Goal: Check status: Check status

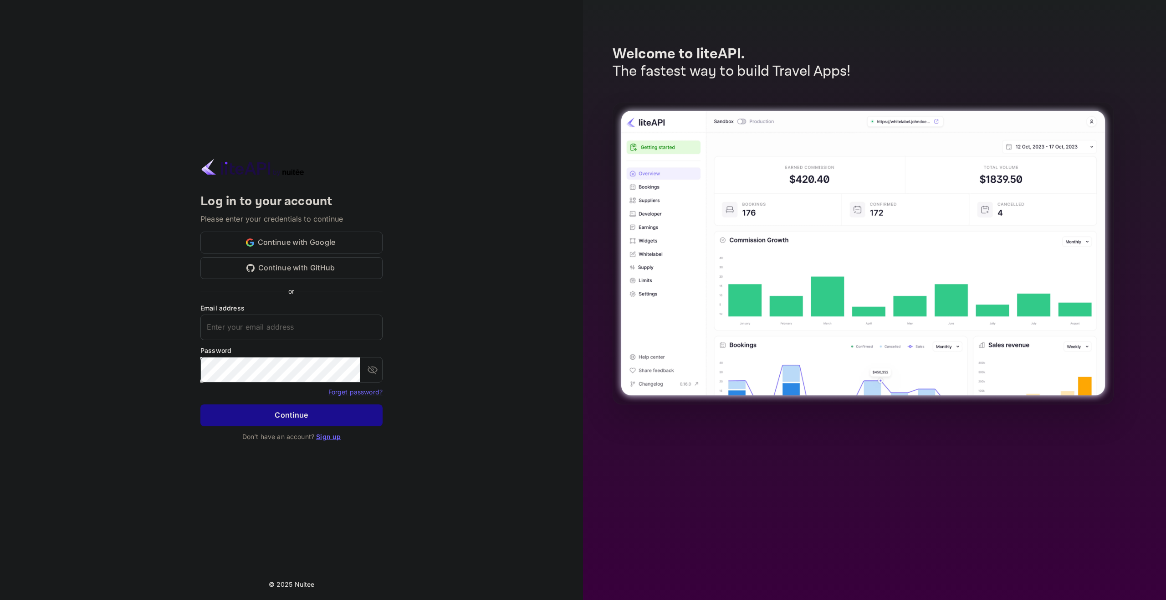
type input "[EMAIL_ADDRESS][DOMAIN_NAME]"
click at [246, 408] on button "Continue" at bounding box center [291, 415] width 182 height 22
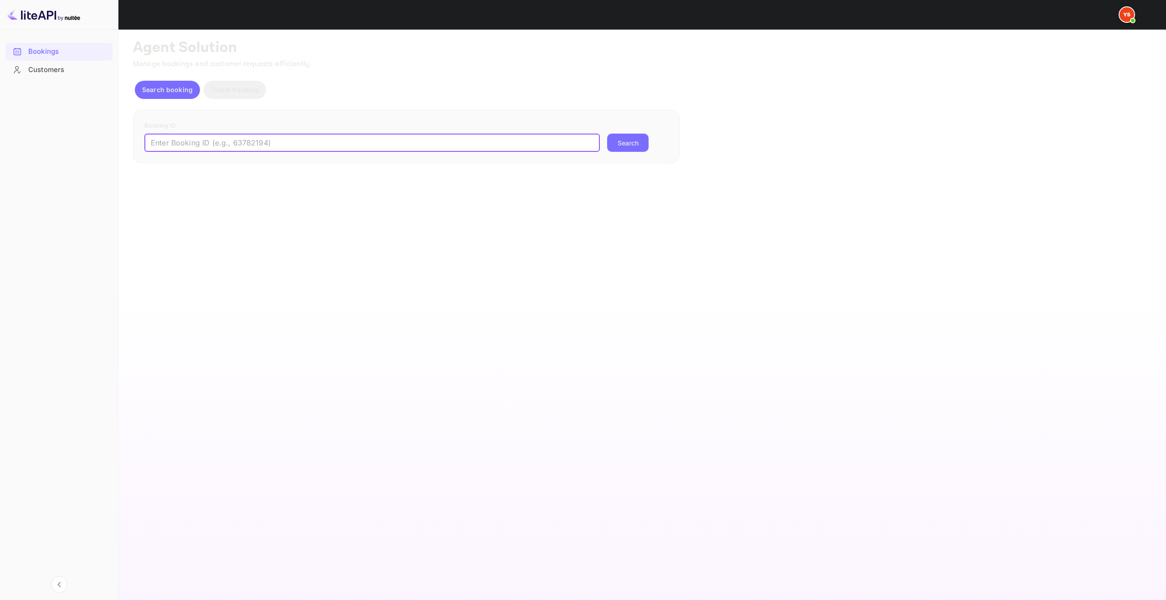
click at [359, 149] on input "text" at bounding box center [372, 142] width 456 height 18
paste input "8899252"
type input "8899252"
click at [607, 133] on button "Search" at bounding box center [627, 142] width 41 height 18
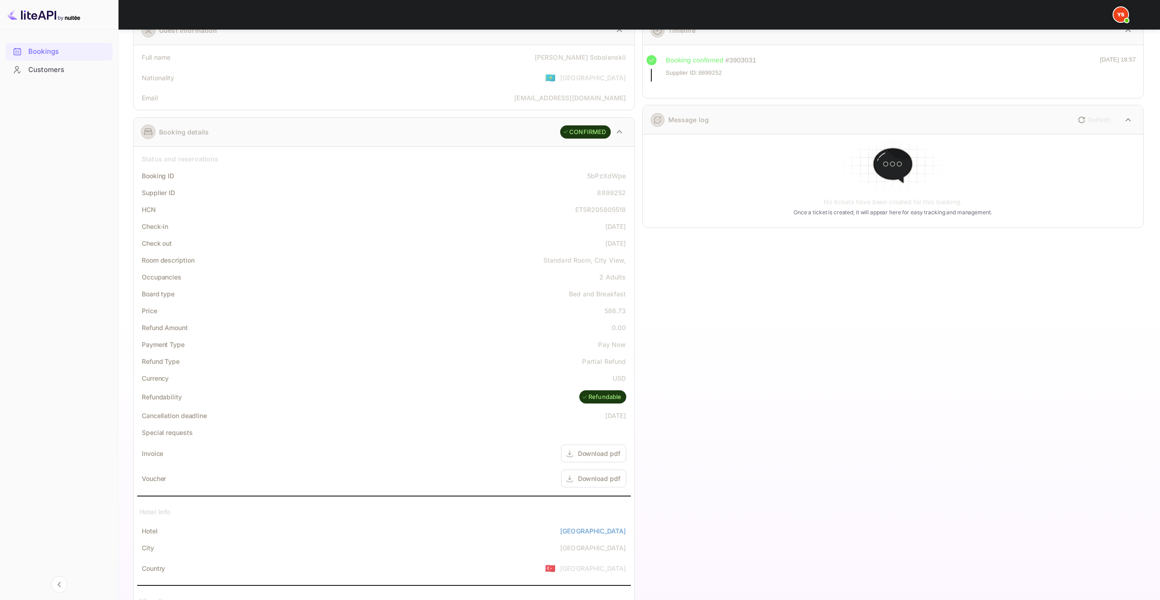
scroll to position [50, 0]
click at [598, 477] on div "Download pdf" at bounding box center [599, 479] width 42 height 10
